Goal: Transaction & Acquisition: Purchase product/service

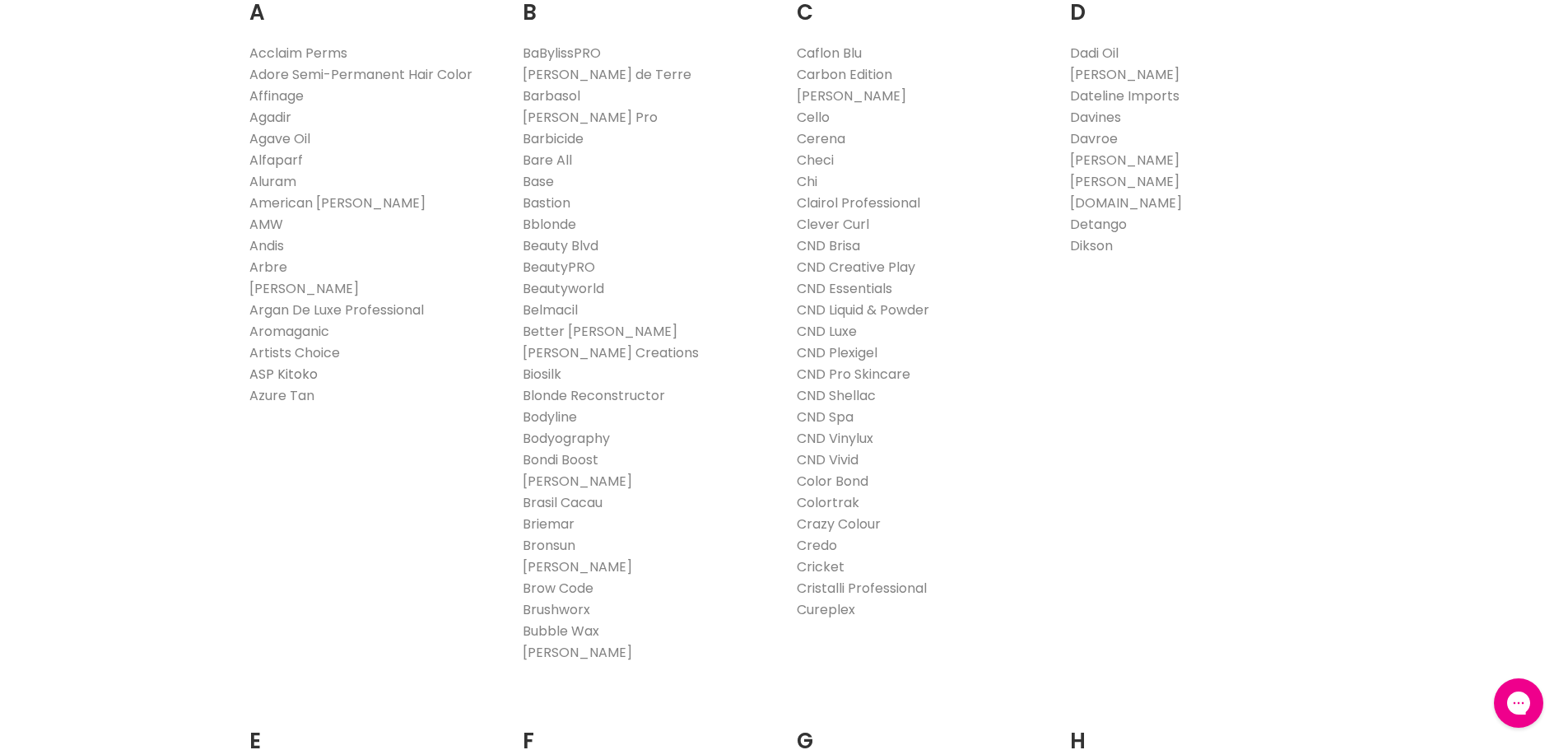
click at [265, 378] on link "ASP Kitoko" at bounding box center [284, 375] width 69 height 19
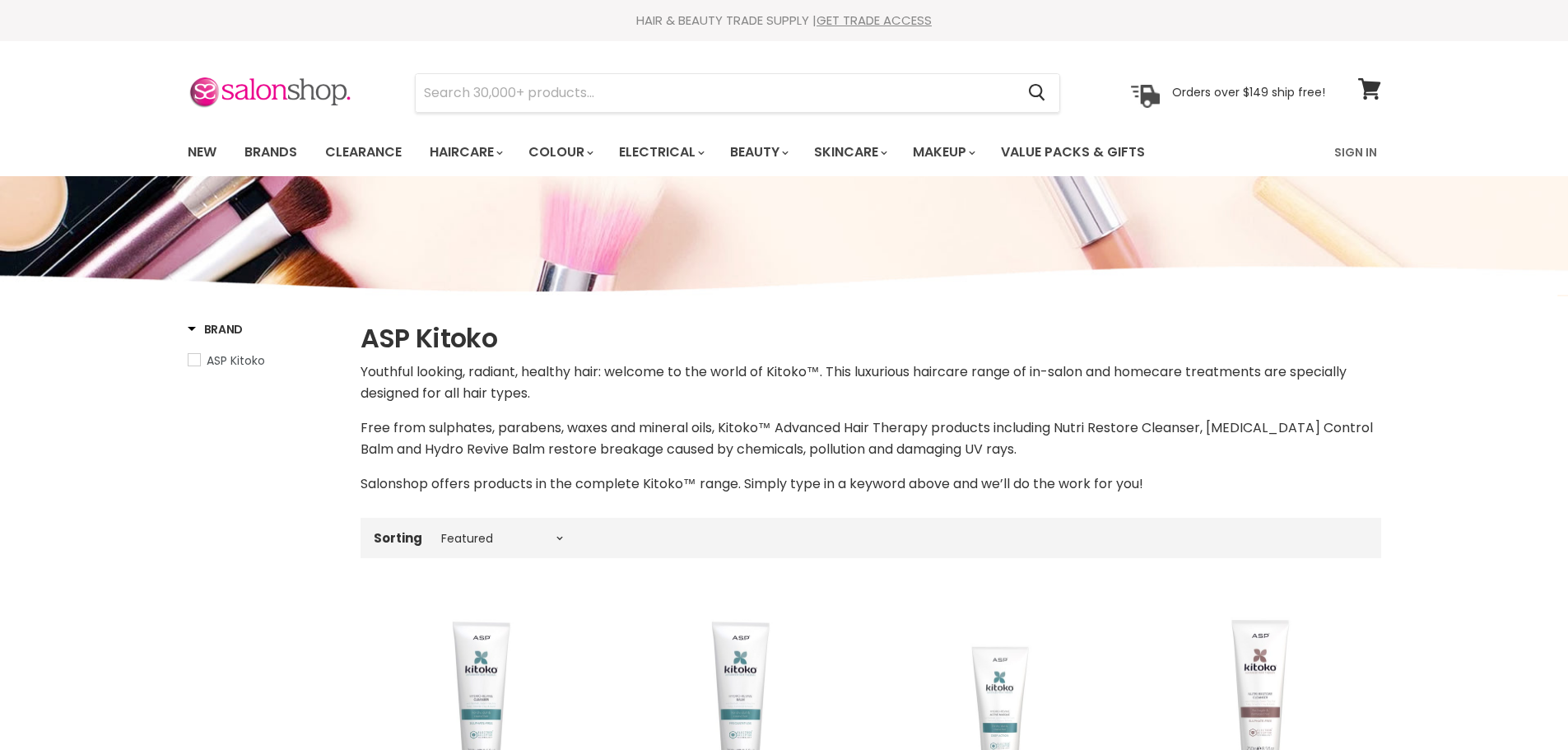
select select "manual"
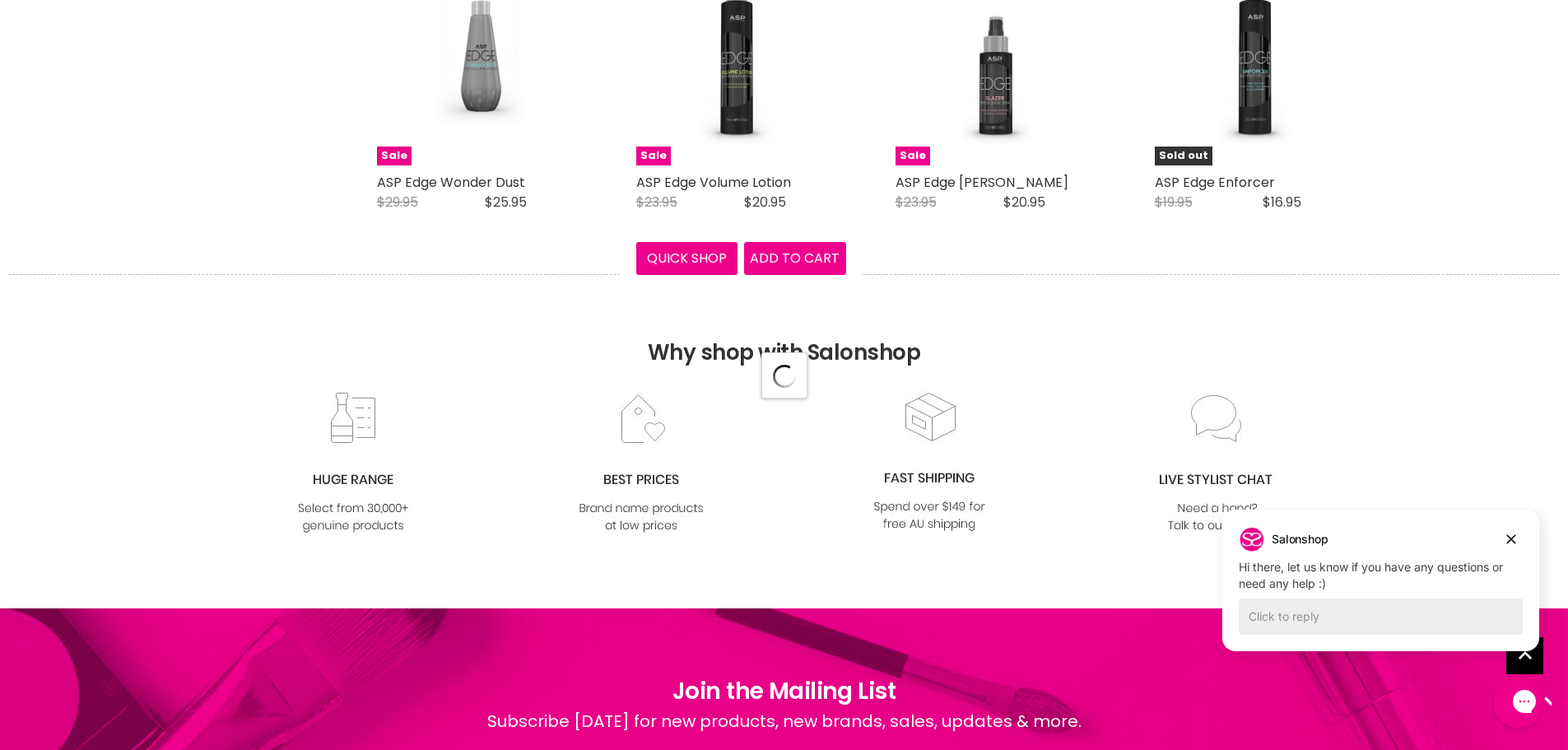
select select "manual"
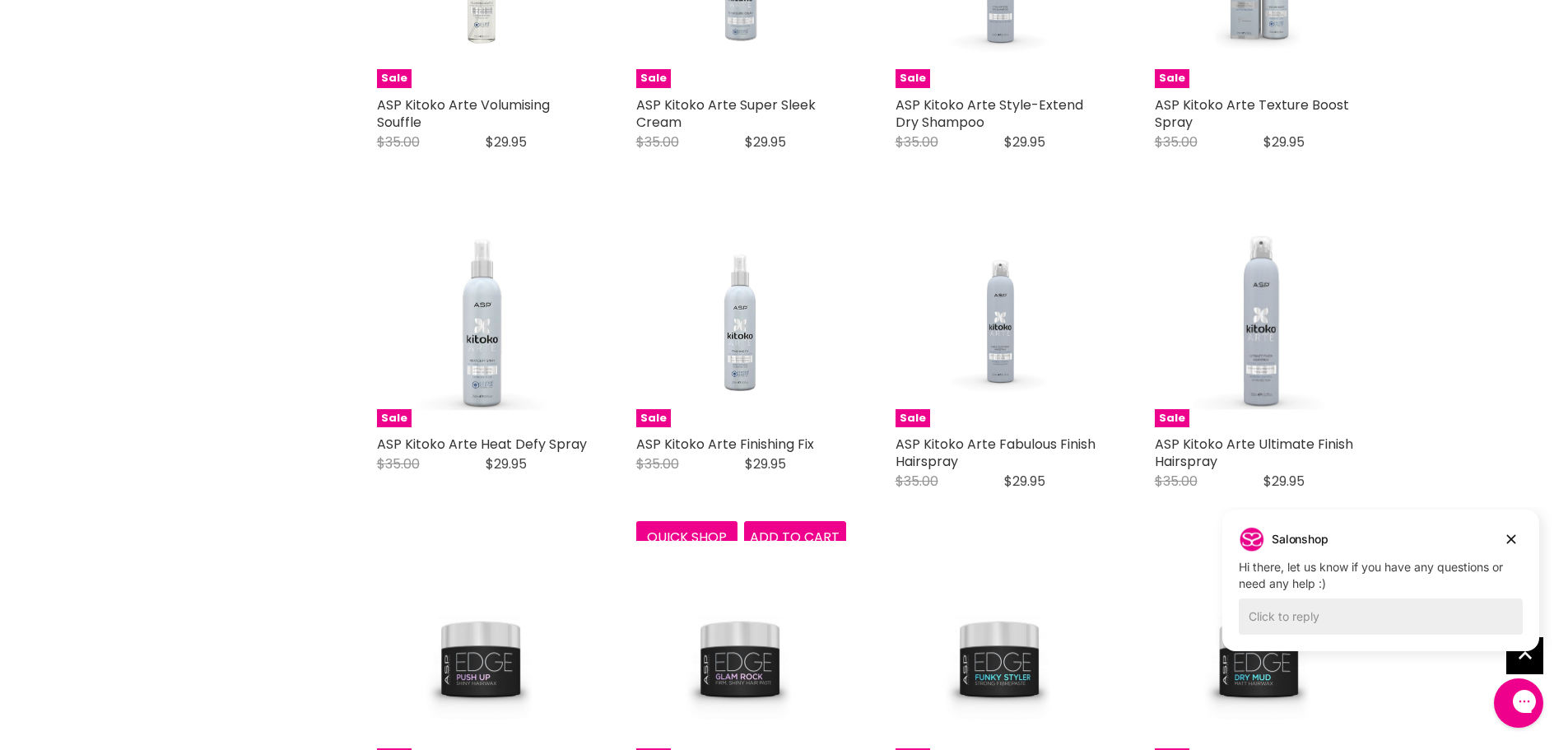
scroll to position [3288, 0]
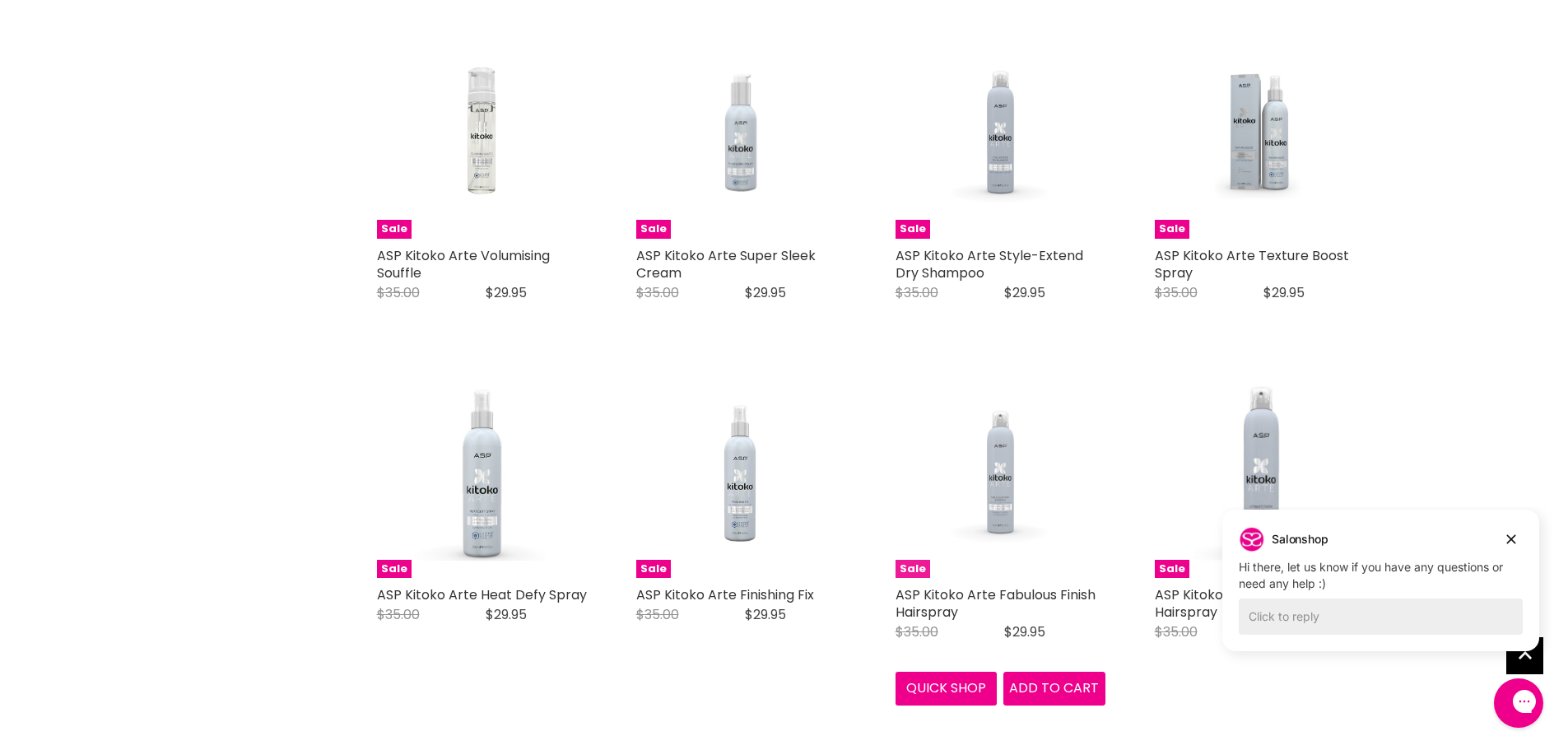
click at [998, 472] on img "Main content" at bounding box center [999, 473] width 140 height 210
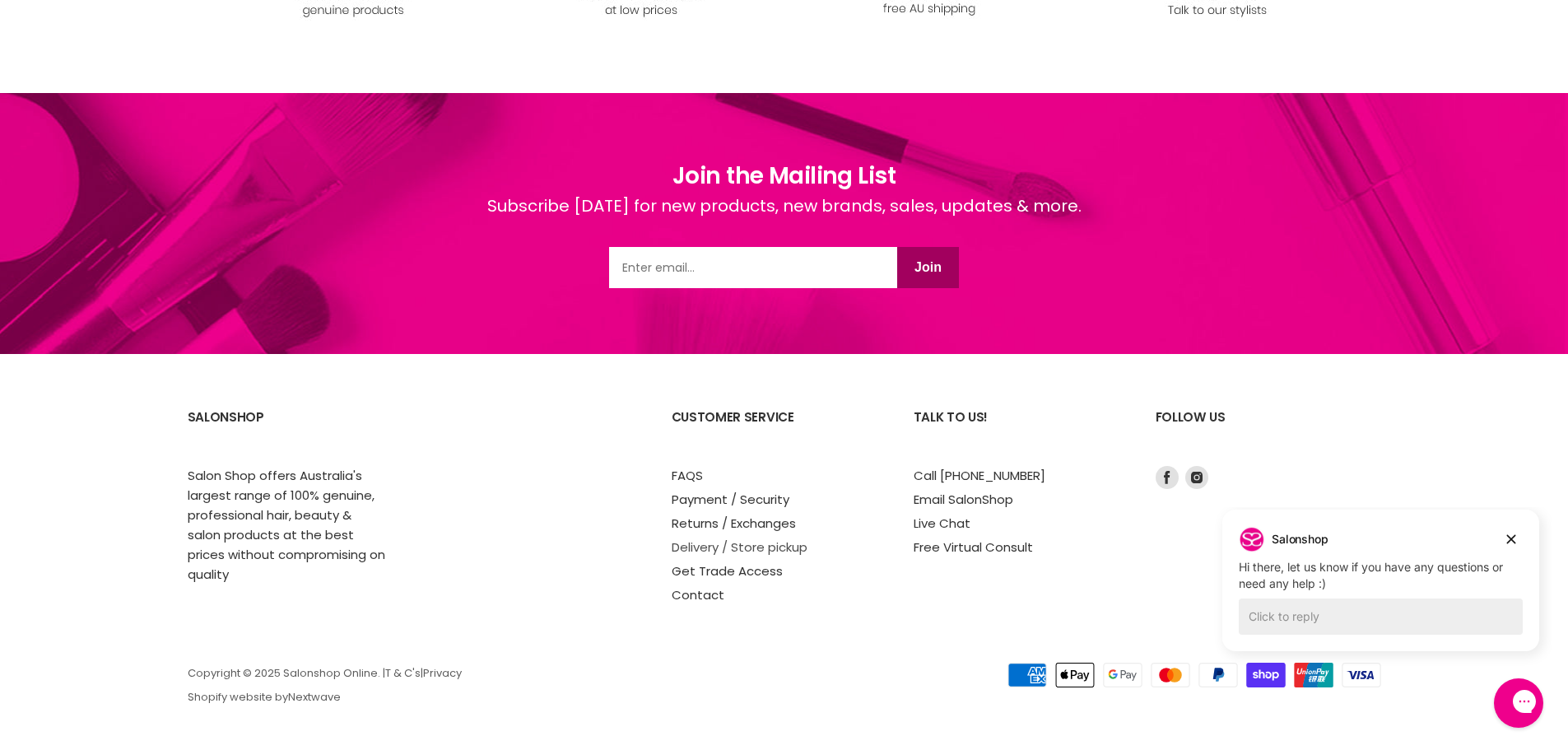
click at [689, 549] on link "Delivery / Store pickup" at bounding box center [739, 547] width 135 height 18
